Goal: Transaction & Acquisition: Download file/media

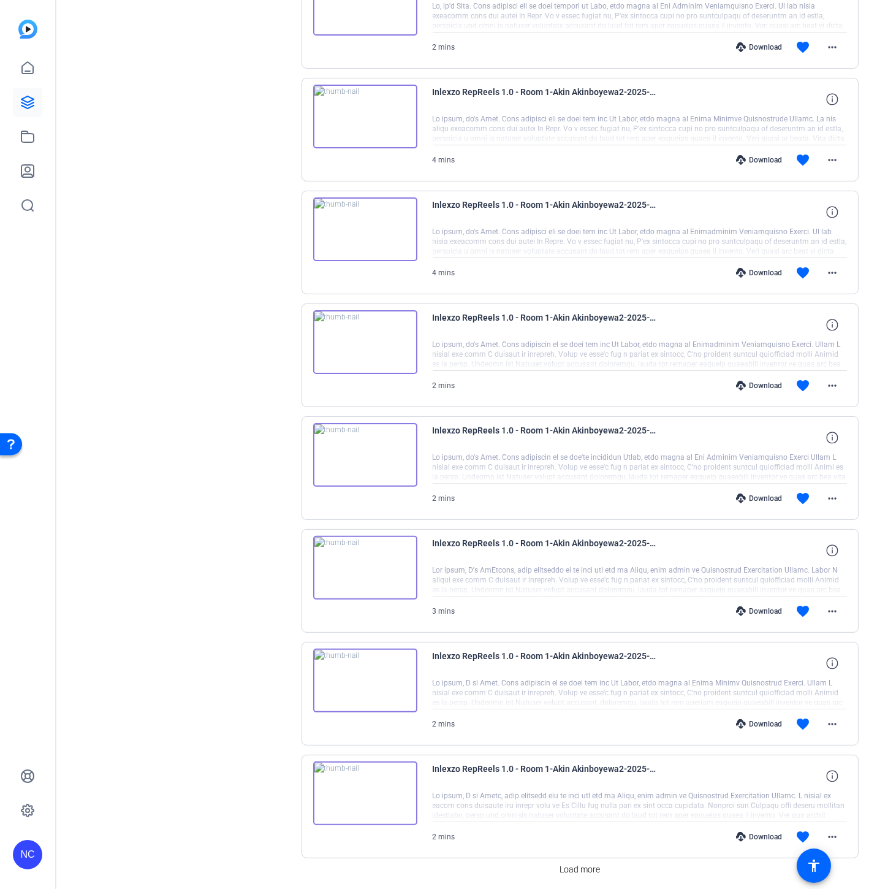
scroll to position [577, 0]
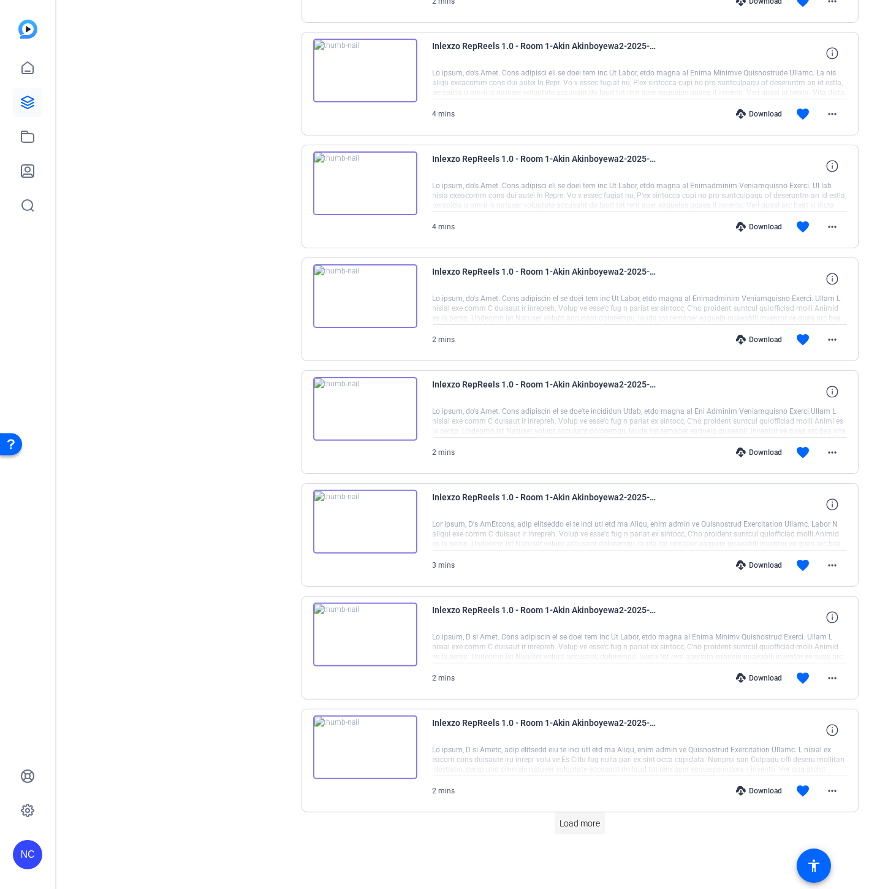
click at [589, 824] on span "Load more" at bounding box center [579, 823] width 40 height 13
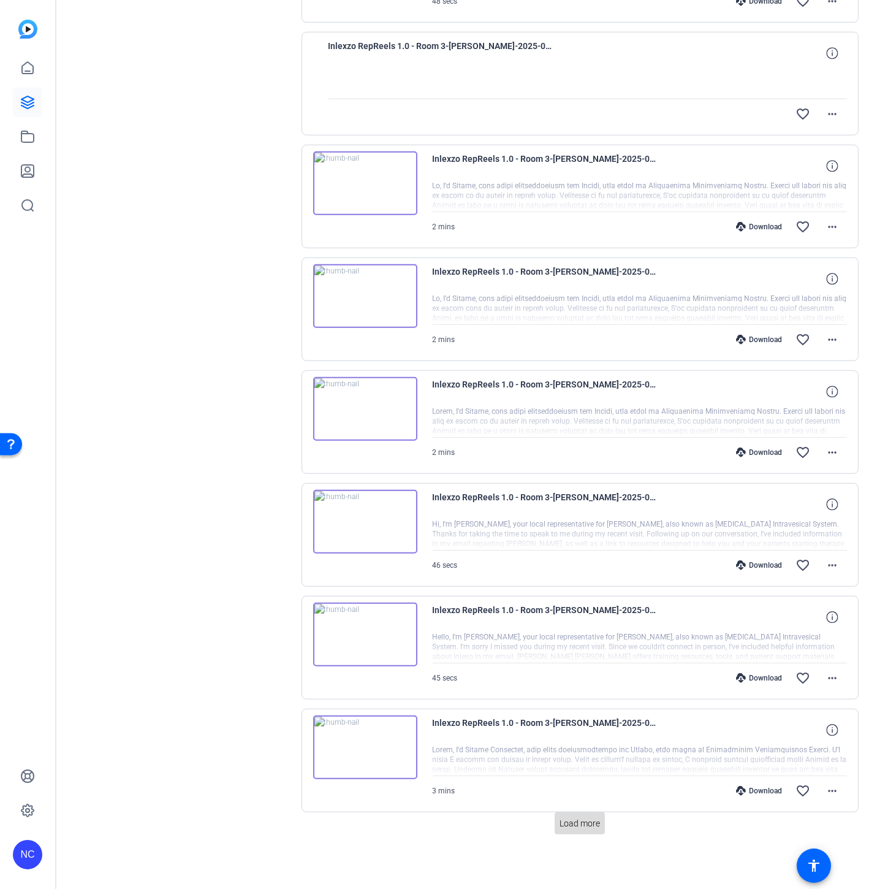
click at [559, 823] on span "Load more" at bounding box center [579, 823] width 40 height 13
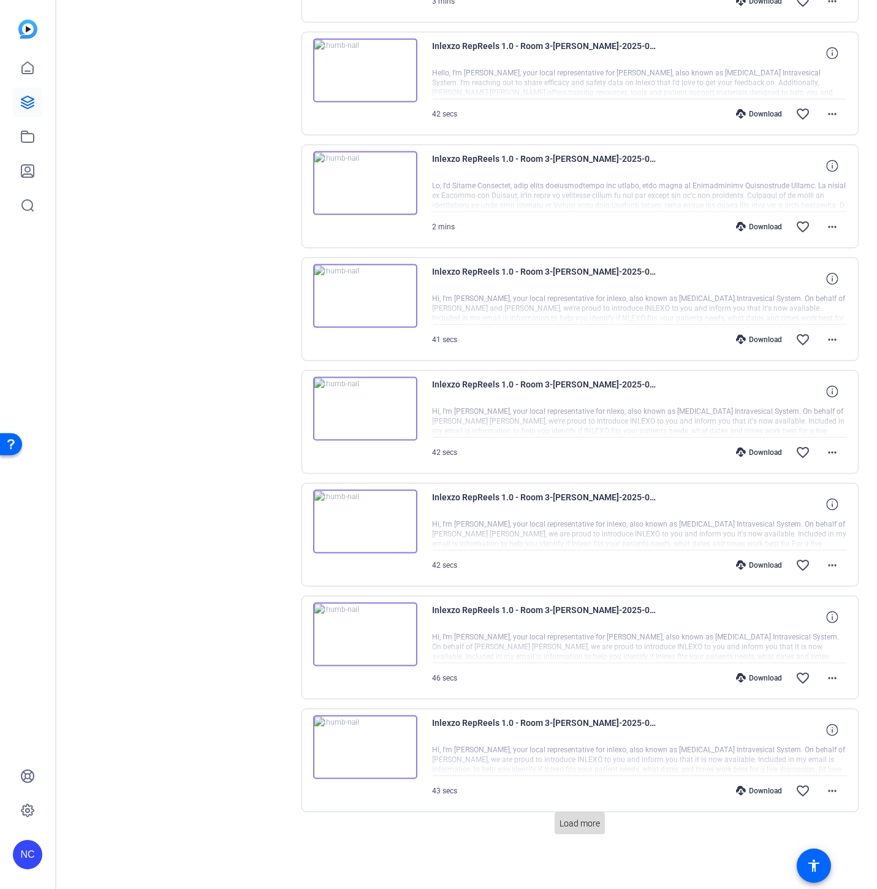
click at [568, 823] on span "Load more" at bounding box center [579, 823] width 40 height 13
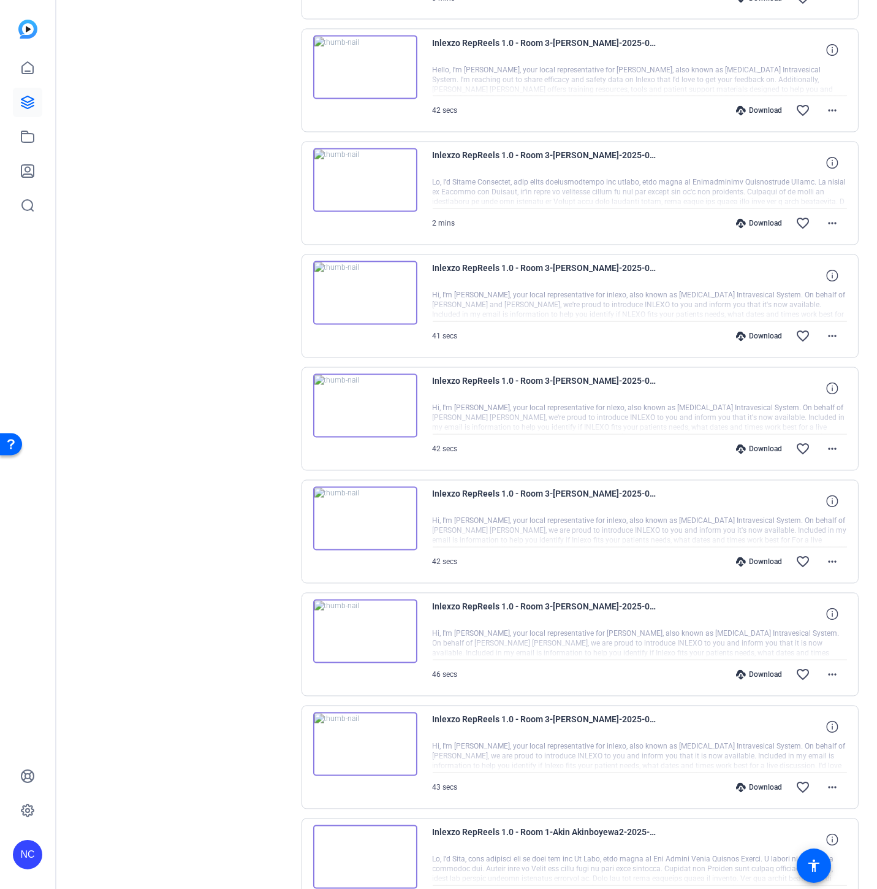
scroll to position [3965, 0]
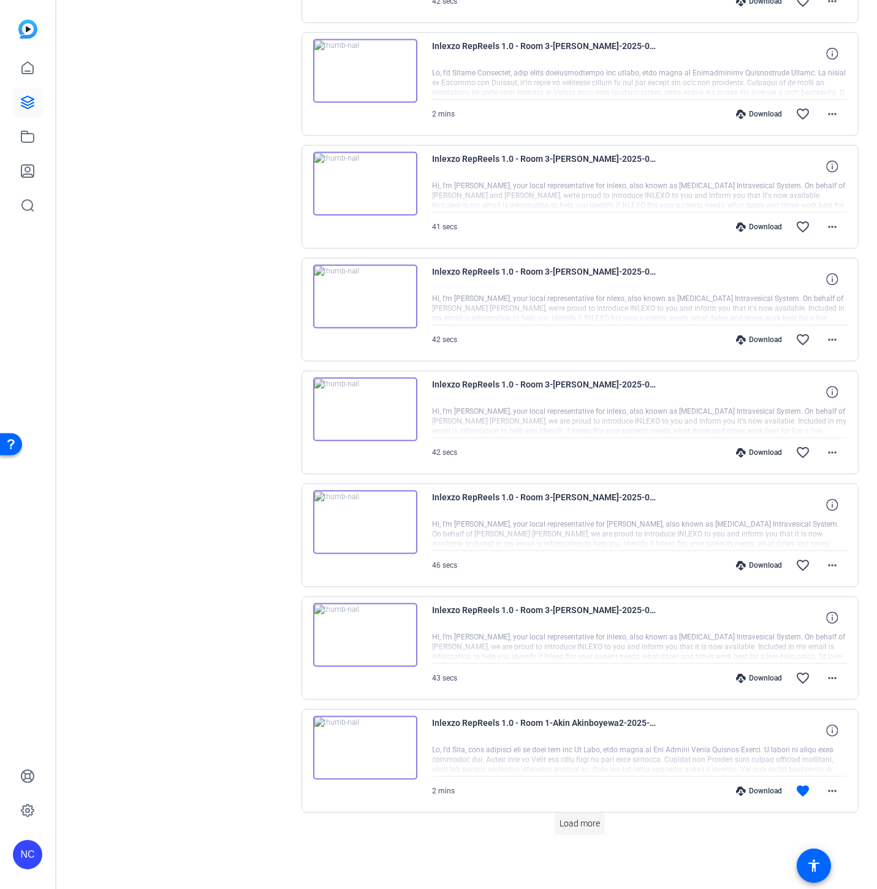
click at [567, 825] on span "Load more" at bounding box center [579, 823] width 40 height 13
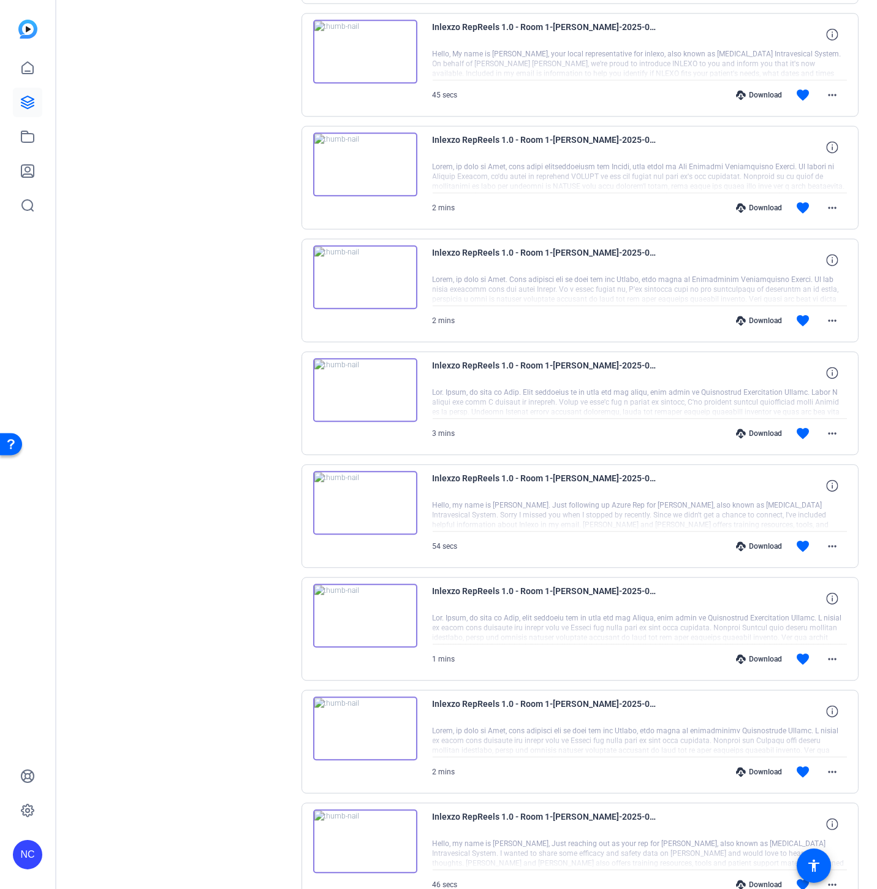
scroll to position [5095, 0]
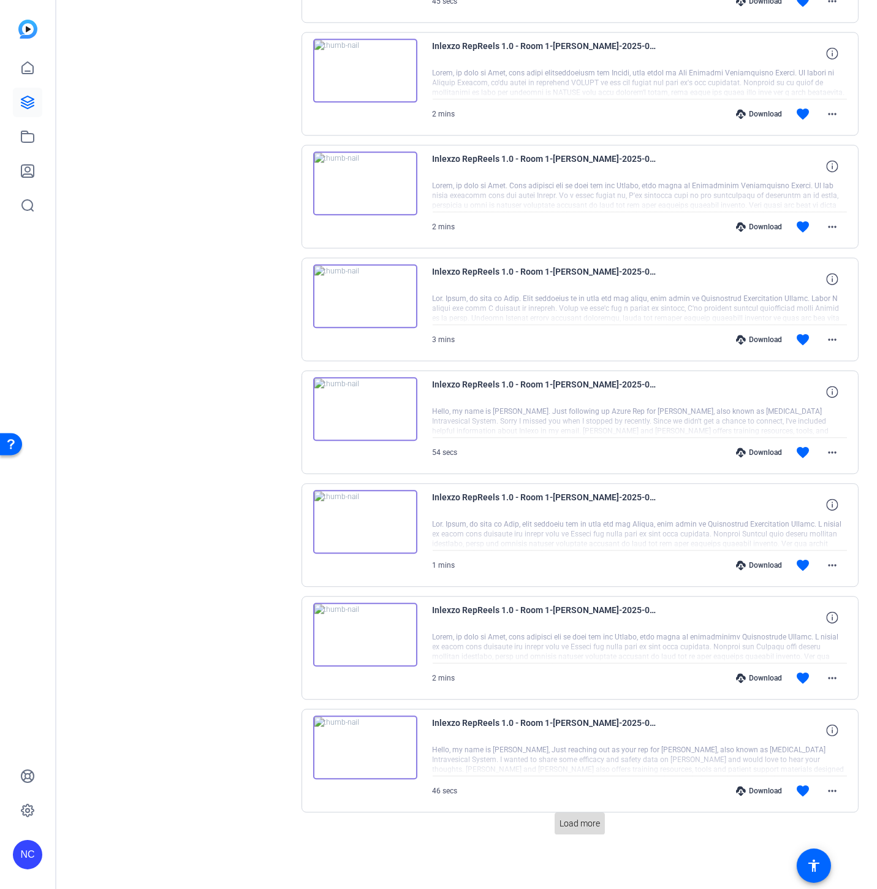
click at [577, 822] on span "Load more" at bounding box center [579, 823] width 40 height 13
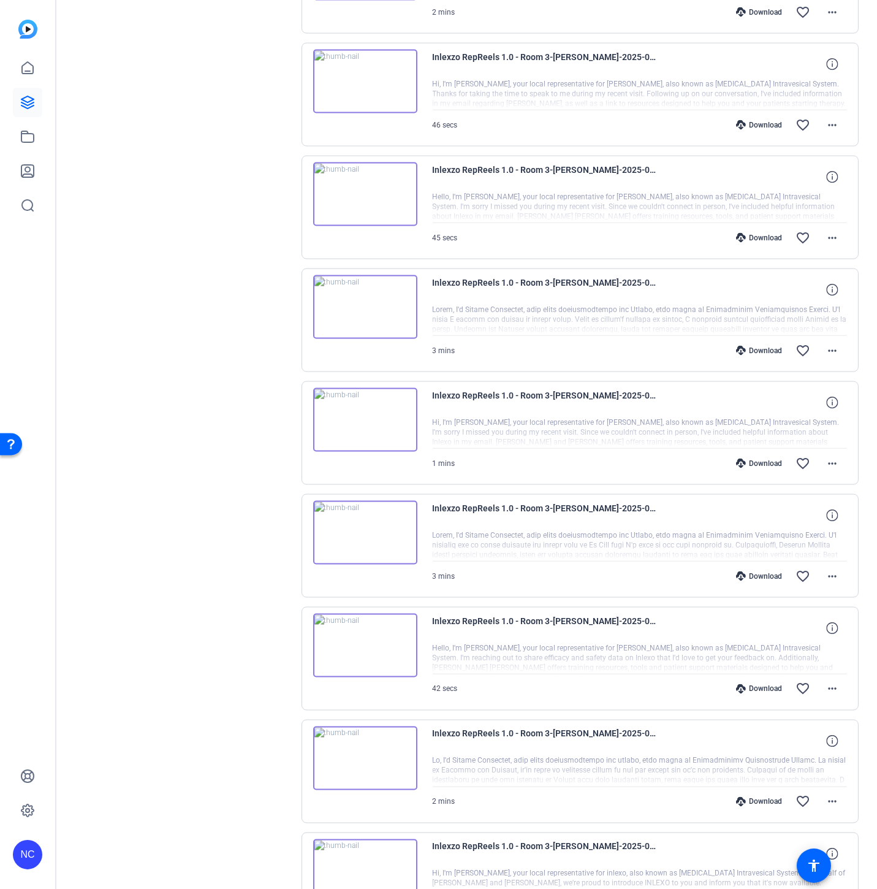
scroll to position [0, 0]
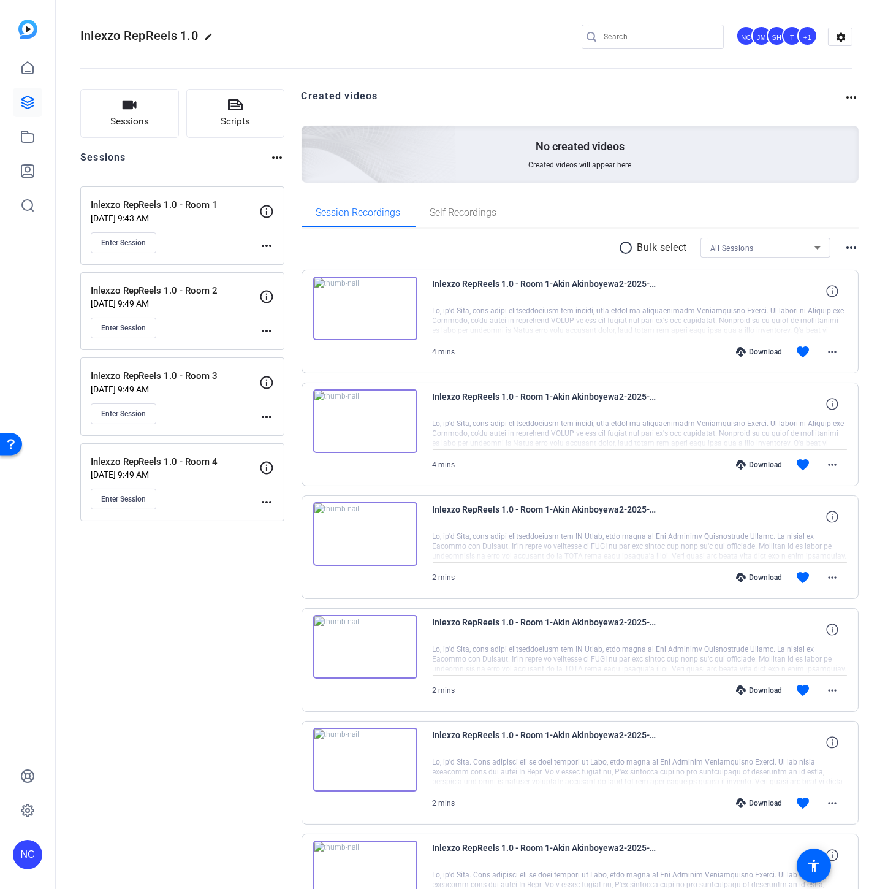
click at [627, 249] on mat-icon "radio_button_unchecked" at bounding box center [628, 247] width 18 height 15
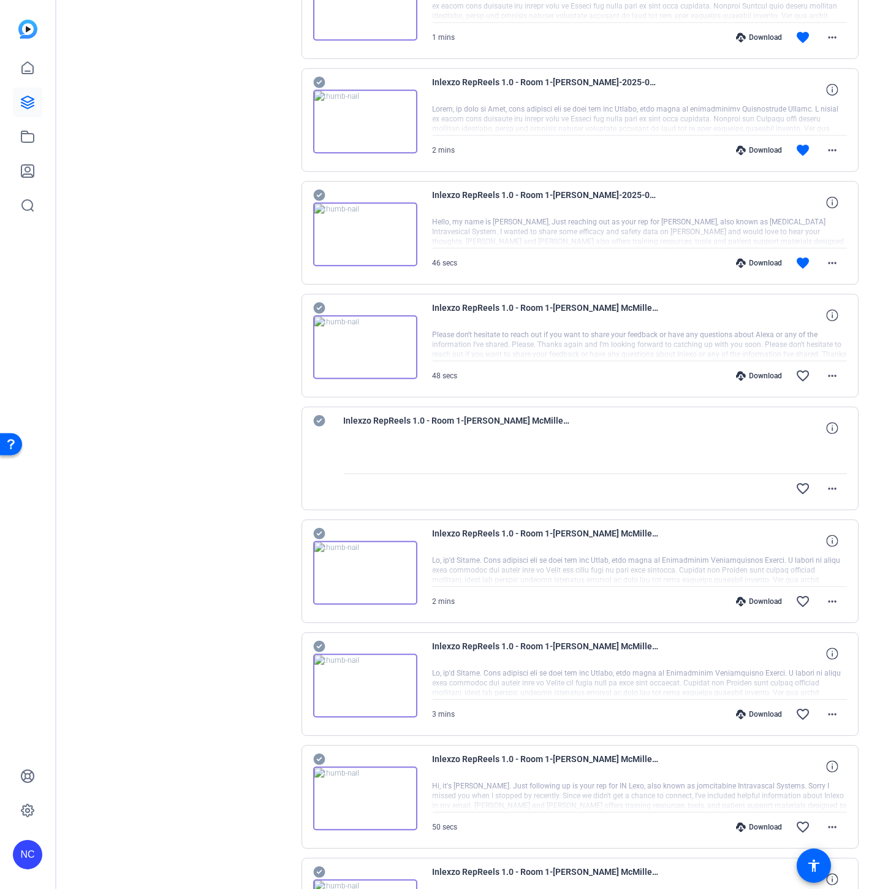
scroll to position [5641, 0]
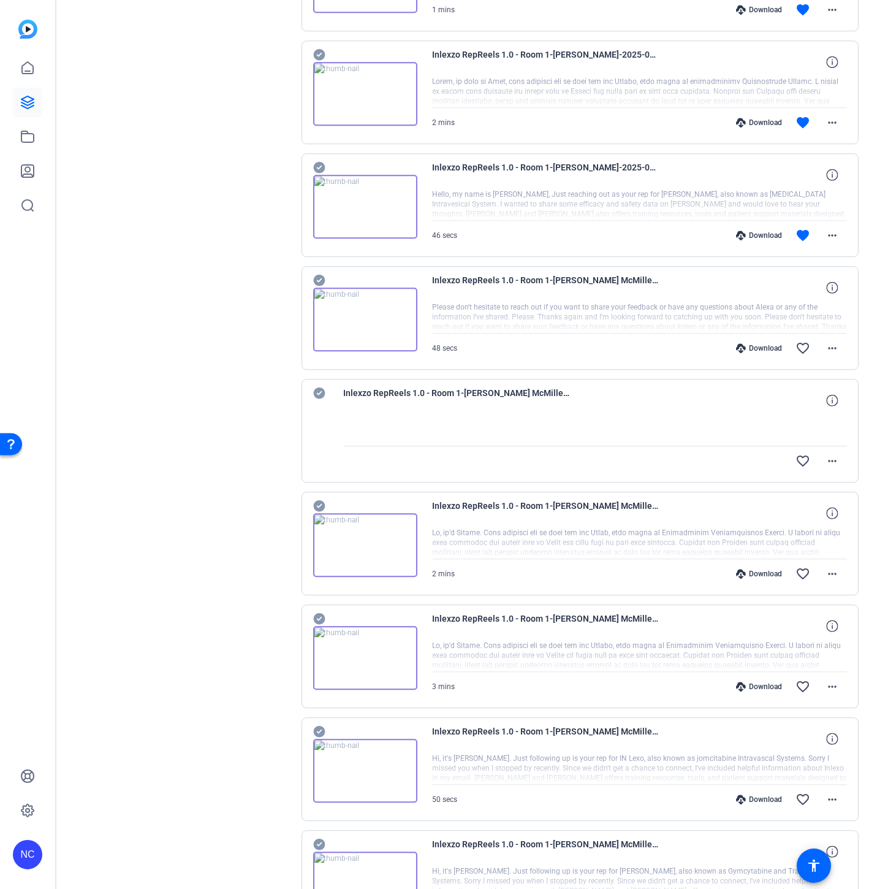
click at [325, 626] on icon at bounding box center [319, 618] width 12 height 15
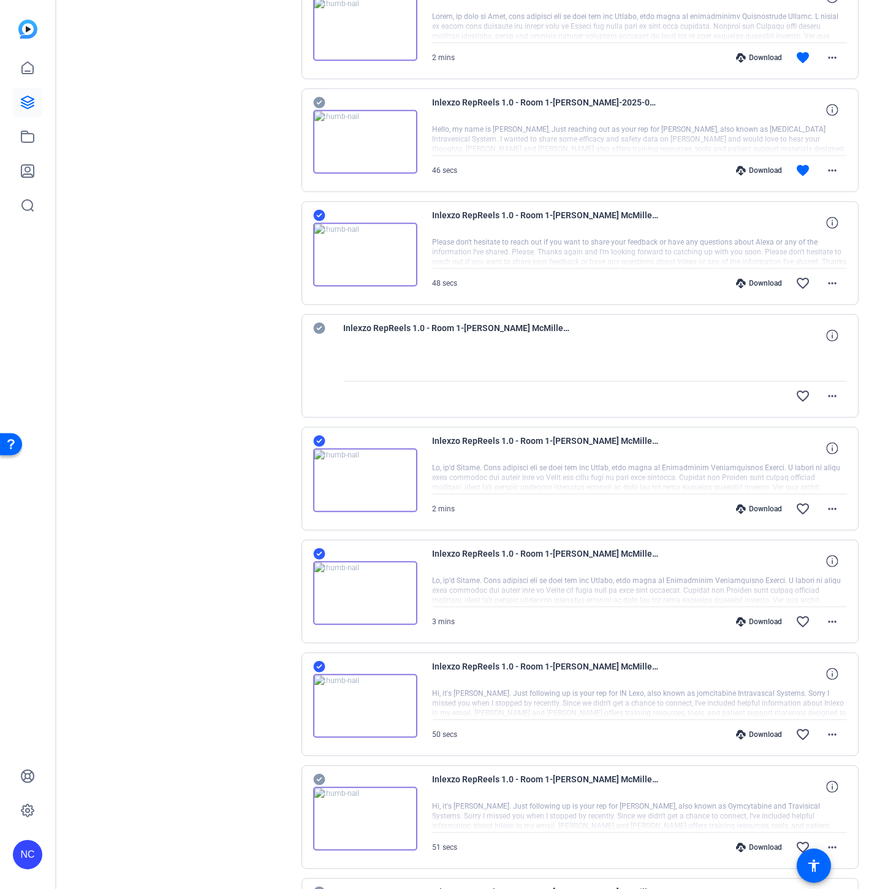
scroll to position [5846, 0]
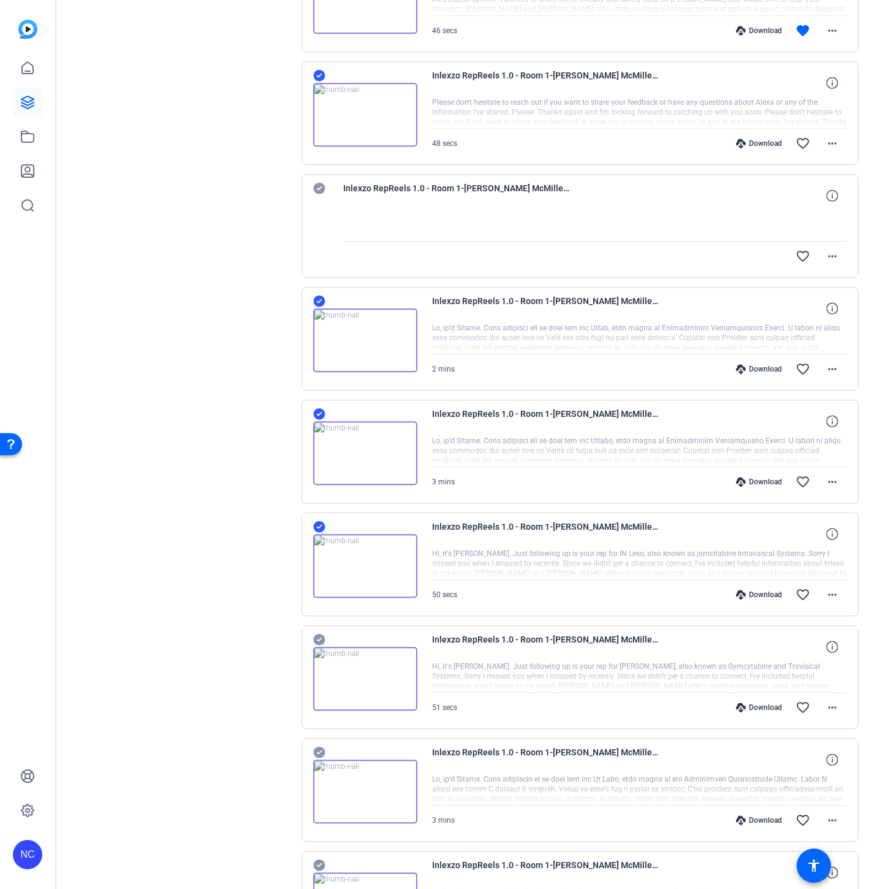
click at [311, 650] on div "Inlexzo RepReels 1.0 - Room 1-[PERSON_NAME] McMiller1-2025-08-18-12-24-42-402-0…" at bounding box center [580, 677] width 558 height 104
click at [313, 647] on icon at bounding box center [319, 639] width 12 height 15
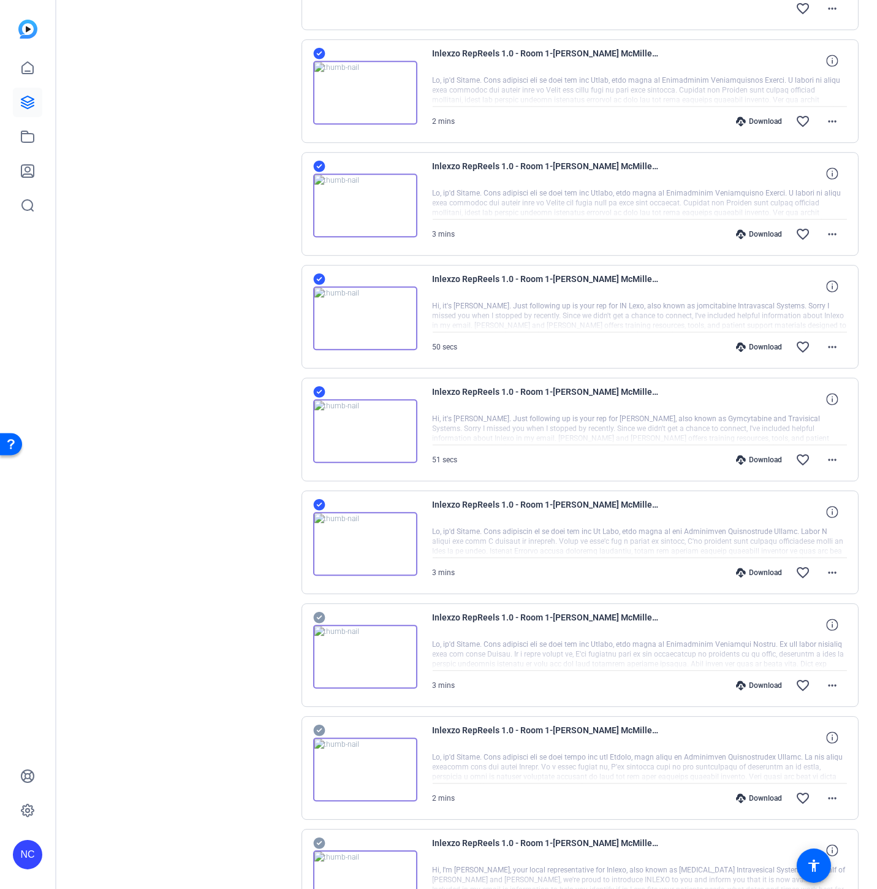
scroll to position [6118, 0]
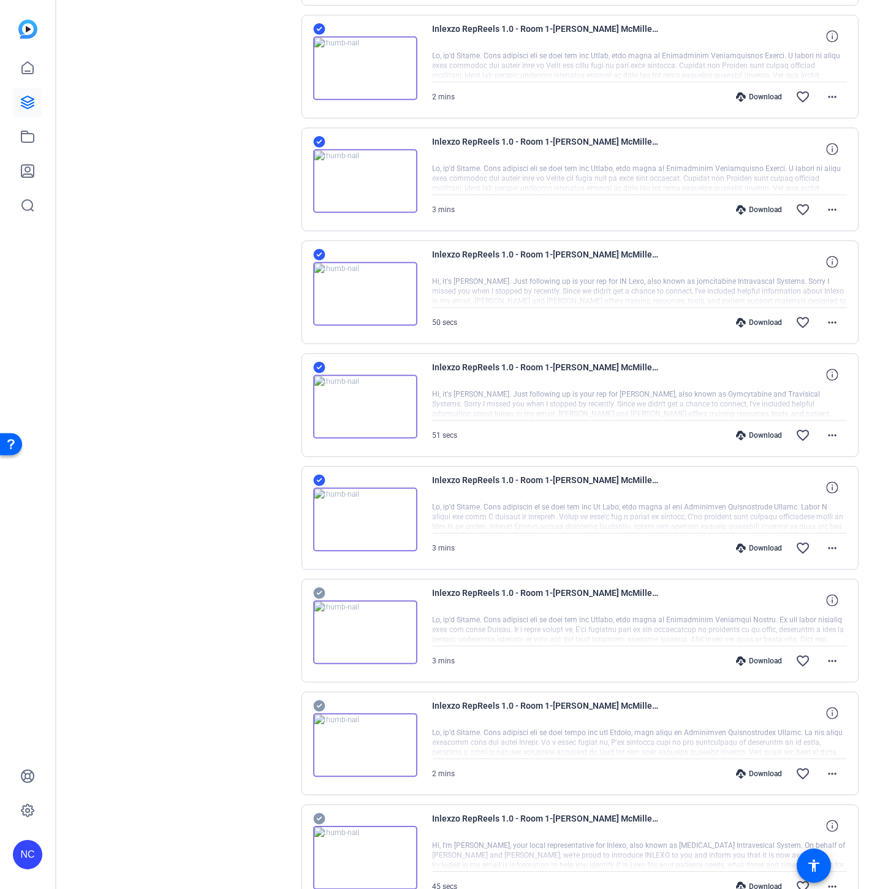
click at [321, 600] on icon at bounding box center [319, 592] width 12 height 15
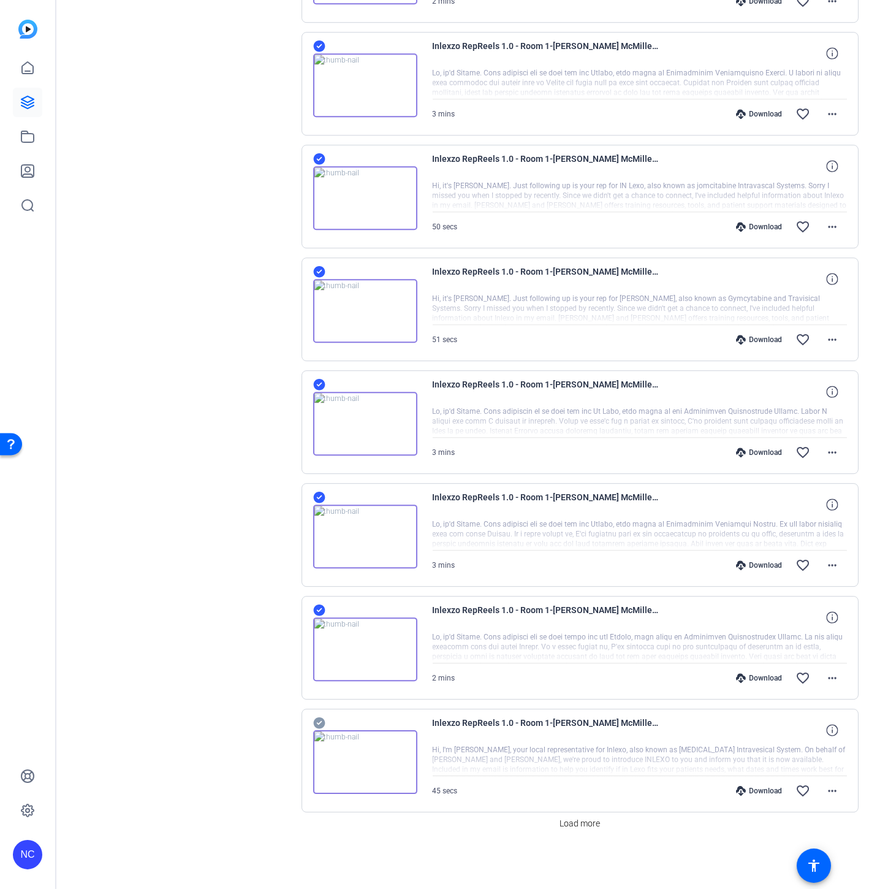
click at [313, 724] on icon at bounding box center [319, 722] width 12 height 15
click at [567, 822] on span "Load more" at bounding box center [579, 823] width 40 height 13
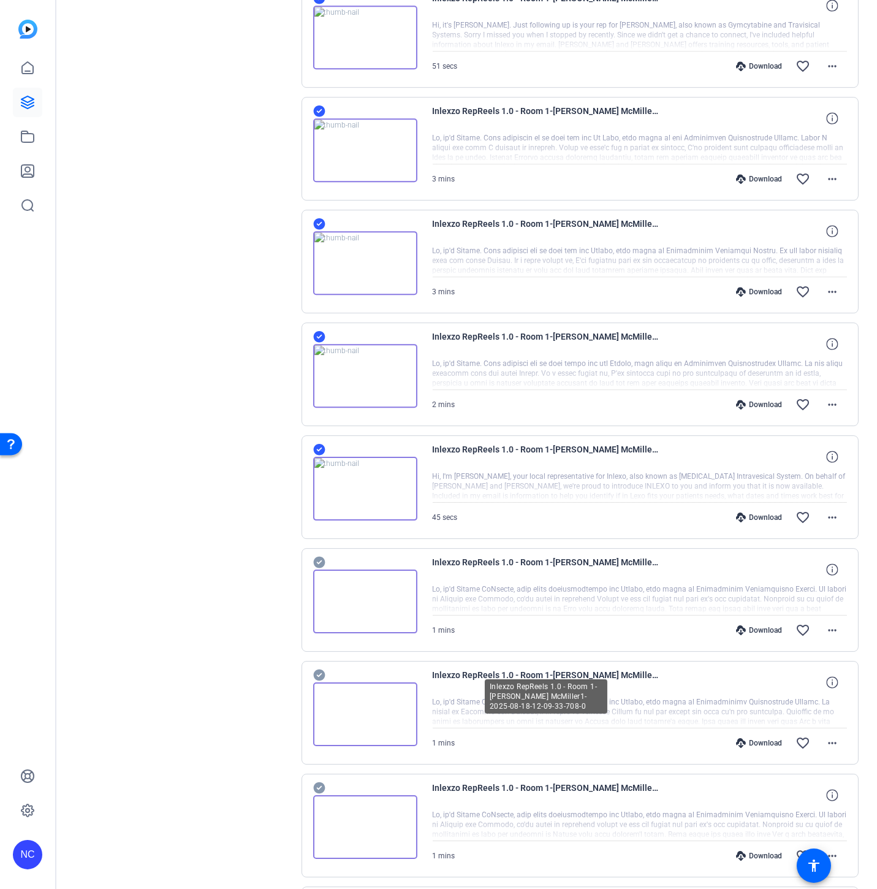
scroll to position [6497, 0]
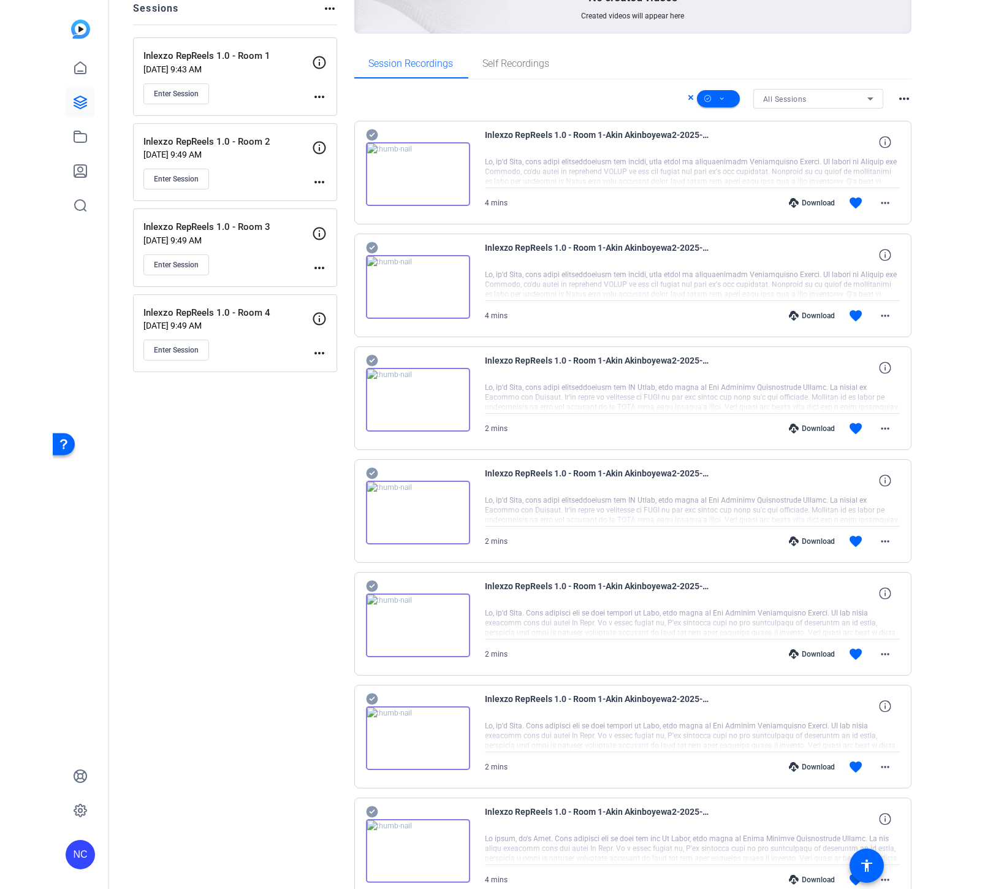
scroll to position [0, 0]
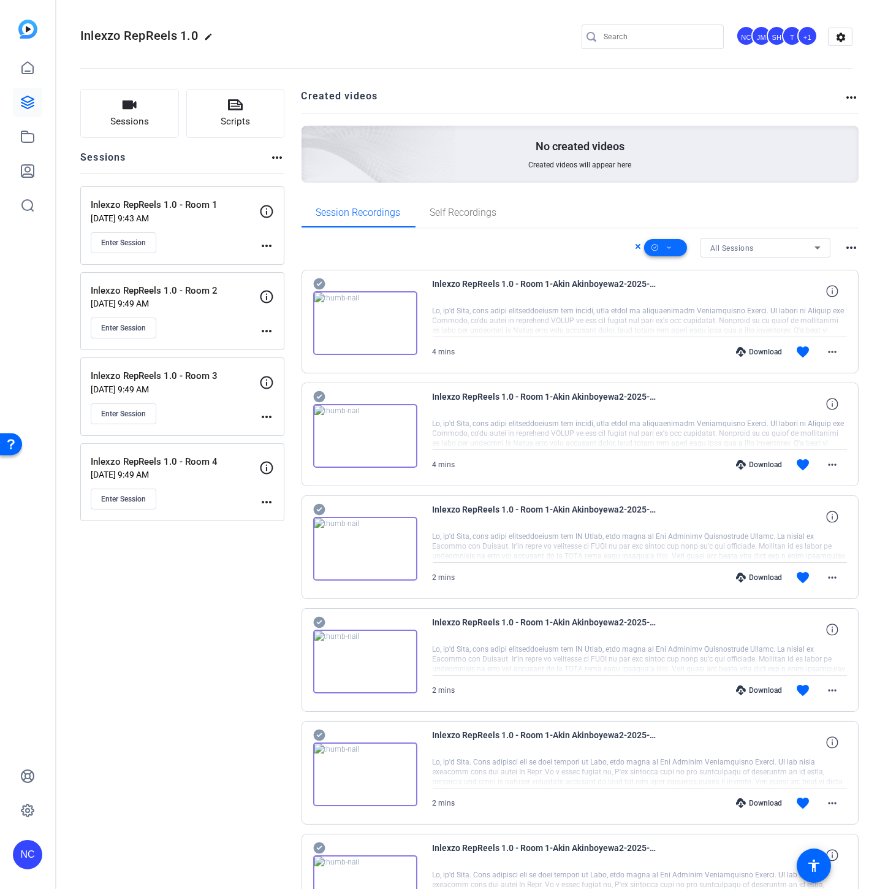
click at [673, 243] on span at bounding box center [665, 247] width 43 height 29
click at [675, 315] on span "Download MP4" at bounding box center [679, 312] width 65 height 15
